Goal: Transaction & Acquisition: Purchase product/service

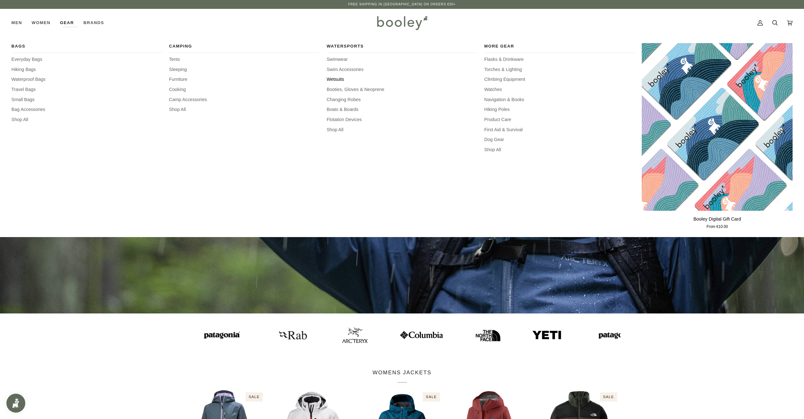
click at [342, 81] on span "Wetsuits" at bounding box center [402, 79] width 151 height 7
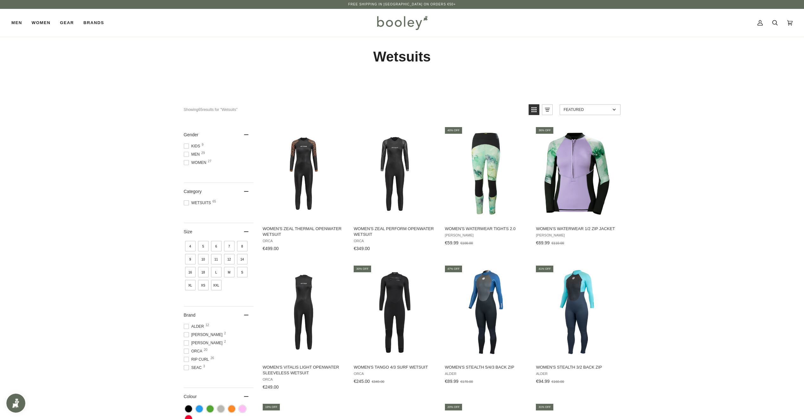
click at [186, 156] on span at bounding box center [186, 154] width 5 height 5
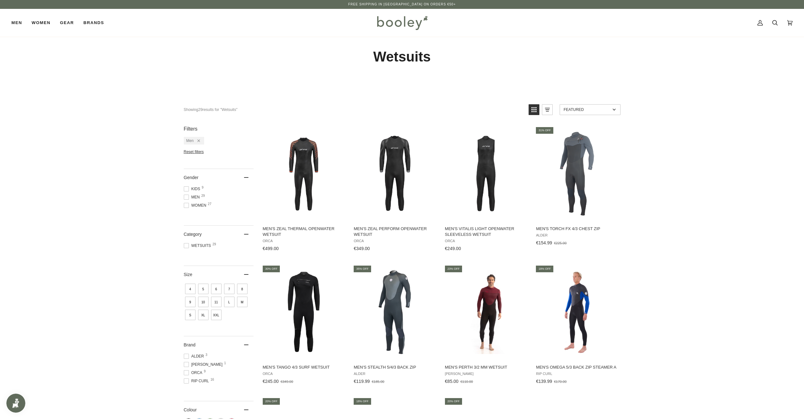
click at [191, 381] on span "Rip Curl 16" at bounding box center [197, 381] width 27 height 6
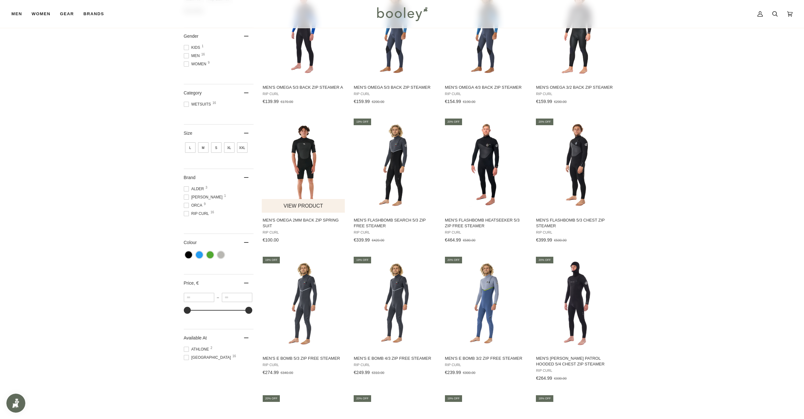
scroll to position [142, 0]
click at [307, 287] on img "Men's E Bomb 5/3 Zip Free Steamer" at bounding box center [304, 303] width 84 height 84
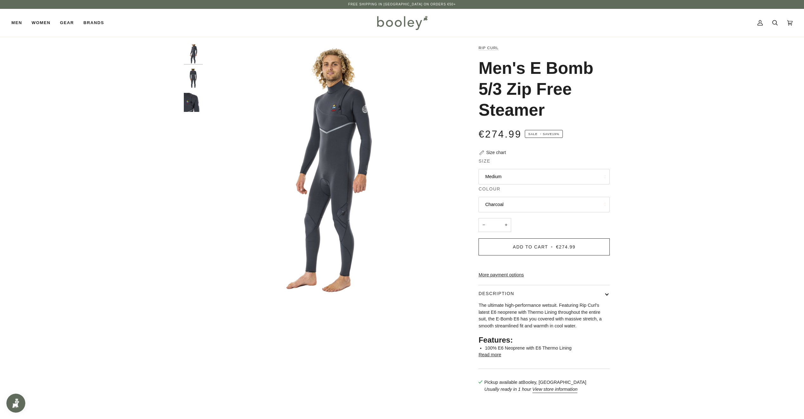
click at [522, 179] on button "Medium" at bounding box center [544, 177] width 131 height 16
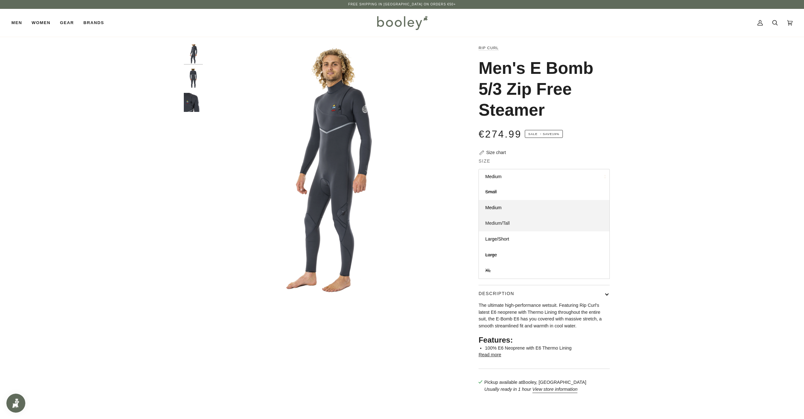
click at [499, 228] on link "Medium/Tall" at bounding box center [544, 223] width 131 height 16
